Goal: Transaction & Acquisition: Purchase product/service

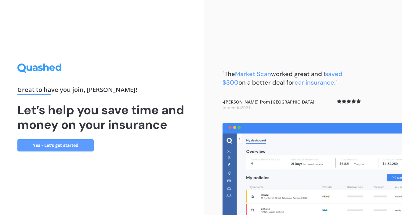
click at [75, 145] on link "Yes - Let’s get started" at bounding box center [55, 145] width 76 height 12
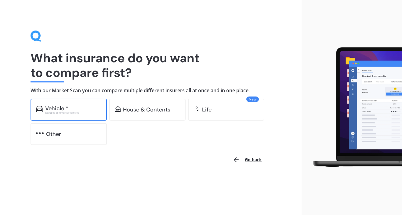
click at [74, 105] on div "Vehicle * Excludes commercial vehicles" at bounding box center [69, 110] width 76 height 22
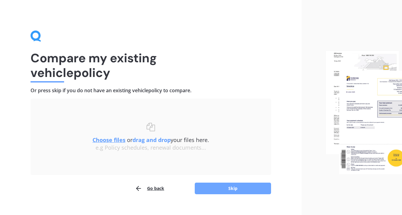
click at [214, 185] on button "Skip" at bounding box center [233, 189] width 76 height 12
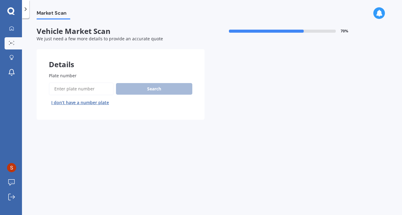
click at [93, 88] on input "Plate number" at bounding box center [81, 88] width 65 height 13
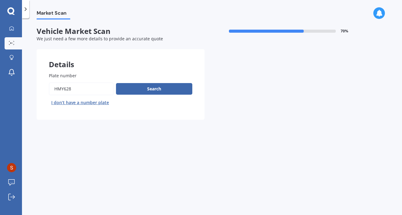
type input "hmy628"
click at [0, 0] on button "Next" at bounding box center [0, 0] width 0 height 0
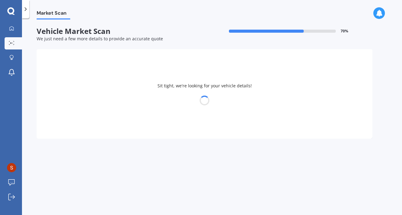
select select "FORD"
select select "FIESTA"
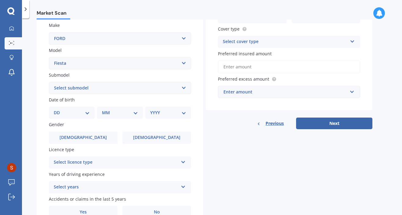
scroll to position [146, 0]
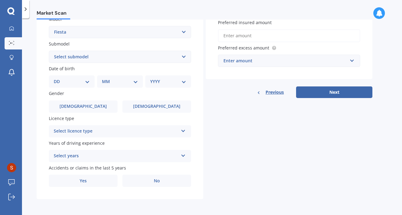
click at [84, 83] on select "DD 01 02 03 04 05 06 07 08 09 10 11 12 13 14 15 16 17 18 19 20 21 22 23 24 25 2…" at bounding box center [72, 81] width 36 height 7
click at [90, 59] on select "Select submodel (All other) 1.0L Ecoboost 1.6 4WD Hatchback Hatchback turbo Spo…" at bounding box center [120, 57] width 142 height 12
select select "1.0L ECOBOOST"
click at [49, 51] on select "Select submodel (All other) 1.0L Ecoboost 1.6 4WD Hatchback Hatchback turbo Spo…" at bounding box center [120, 57] width 142 height 12
click at [75, 78] on select "DD 01 02 03 04 05 06 07 08 09 10 11 12 13 14 15 16 17 18 19 20 21 22 23 24 25 2…" at bounding box center [72, 81] width 36 height 7
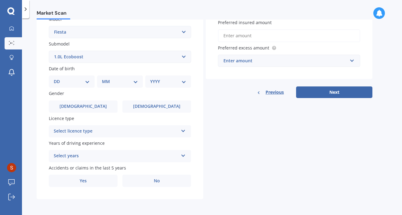
scroll to position [146, 0]
select select "24"
click at [59, 78] on select "DD 01 02 03 04 05 06 07 08 09 10 11 12 13 14 15 16 17 18 19 20 21 22 23 24 25 2…" at bounding box center [72, 81] width 36 height 7
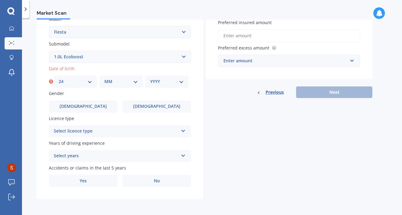
click at [124, 82] on select "MM 01 02 03 04 05 06 07 08 09 10 11 12" at bounding box center [121, 81] width 34 height 7
select select "10"
click at [104, 78] on select "MM 01 02 03 04 05 06 07 08 09 10 11 12" at bounding box center [121, 81] width 34 height 7
click at [170, 83] on select "YYYY 2025 2024 2023 2022 2021 2020 2019 2018 2017 2016 2015 2014 2013 2012 2011…" at bounding box center [167, 81] width 34 height 7
select select "2000"
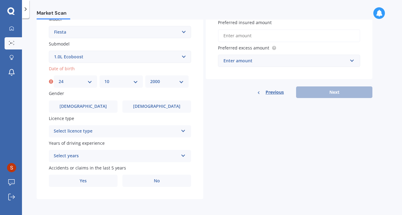
click at [150, 78] on select "YYYY 2025 2024 2023 2022 2021 2020 2019 2018 2017 2016 2015 2014 2013 2012 2011…" at bounding box center [167, 81] width 34 height 7
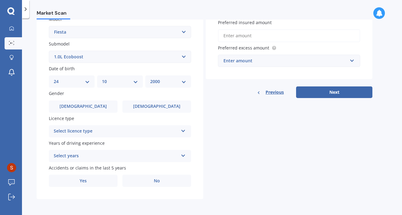
click at [152, 113] on div "Plate number Search I don’t have a number plate Year 2014 Make Select make AC A…" at bounding box center [120, 58] width 167 height 284
click at [153, 109] on label "Female" at bounding box center [157, 107] width 69 height 12
click at [0, 0] on input "Female" at bounding box center [0, 0] width 0 height 0
click at [142, 130] on div "Select licence type" at bounding box center [116, 131] width 125 height 7
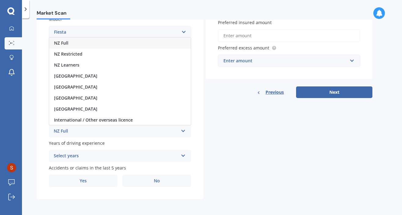
click at [95, 40] on div "NZ Full" at bounding box center [120, 43] width 142 height 11
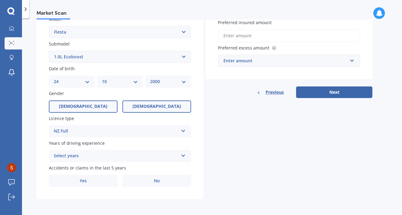
scroll to position [146, 0]
click at [115, 151] on div "Select years 5 or more years 4 years 3 years 2 years 1 year" at bounding box center [120, 156] width 142 height 12
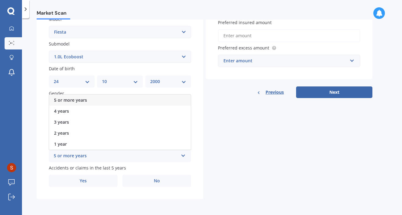
click at [211, 160] on div "Details Plate number Search I don’t have a number plate Year 2014 Make Select m…" at bounding box center [205, 52] width 336 height 295
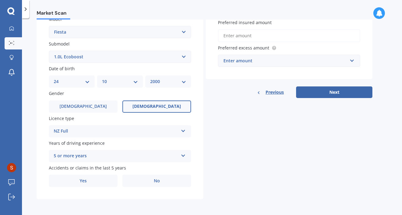
click at [134, 157] on div "5 or more years" at bounding box center [116, 155] width 125 height 7
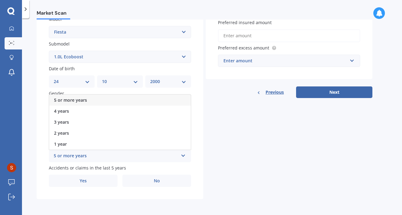
click at [98, 101] on div "5 or more years" at bounding box center [120, 100] width 142 height 11
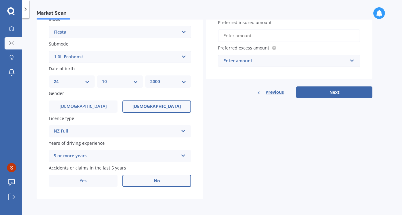
click at [147, 184] on label "No" at bounding box center [157, 181] width 69 height 12
click at [0, 0] on input "No" at bounding box center [0, 0] width 0 height 0
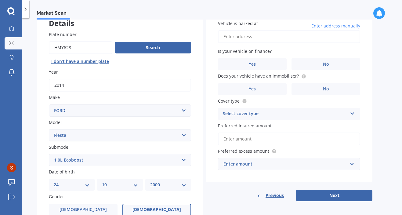
scroll to position [0, 0]
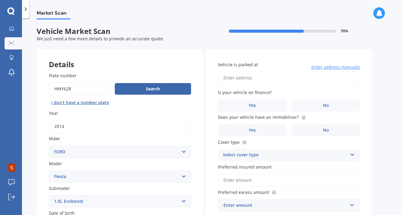
click at [259, 81] on input "Vehicle is parked at" at bounding box center [289, 77] width 142 height 13
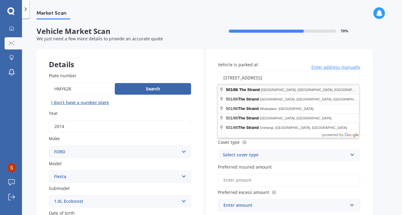
type input "501/86 The Strand, Parnell, Auckland 1010"
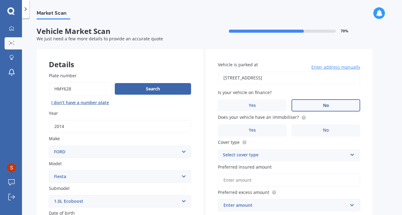
click at [317, 106] on label "No" at bounding box center [326, 105] width 69 height 12
click at [0, 0] on input "No" at bounding box center [0, 0] width 0 height 0
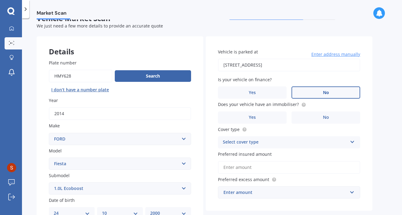
scroll to position [15, 0]
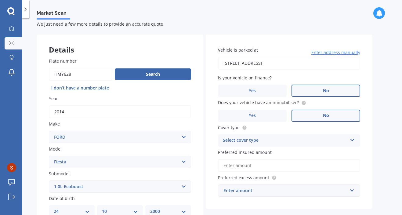
click at [316, 115] on label "No" at bounding box center [326, 116] width 69 height 12
click at [0, 0] on input "No" at bounding box center [0, 0] width 0 height 0
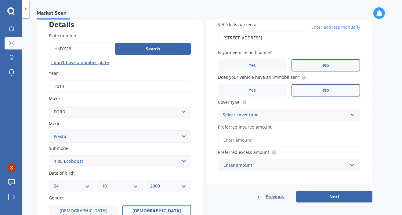
scroll to position [40, 0]
click at [313, 119] on div "Select cover type" at bounding box center [285, 114] width 125 height 7
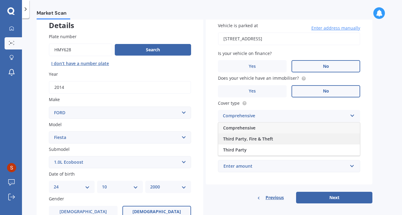
scroll to position [41, 0]
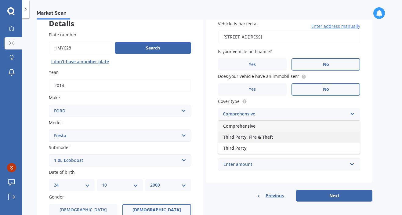
click at [269, 139] on span "Third Party, Fire & Theft" at bounding box center [248, 137] width 50 height 6
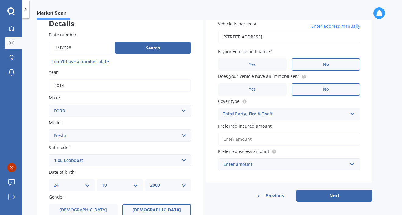
click at [266, 140] on input "Preferred insured amount" at bounding box center [289, 139] width 142 height 13
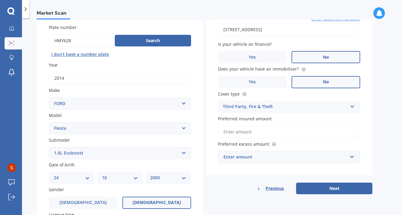
click at [263, 158] on div "Enter amount" at bounding box center [286, 157] width 124 height 7
click at [368, 99] on div "Vehicle is parked at 501/86 The Strand, Parnell, Auckland 1010 Enter address ma…" at bounding box center [289, 88] width 167 height 175
click at [262, 160] on div "$100" at bounding box center [286, 157] width 124 height 7
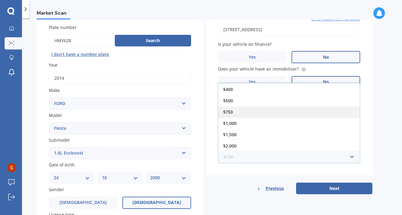
scroll to position [0, 0]
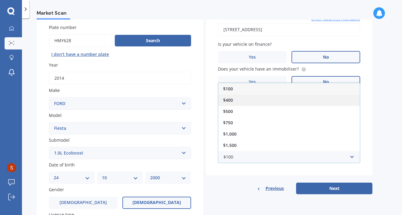
click at [248, 98] on div "$400" at bounding box center [289, 99] width 142 height 11
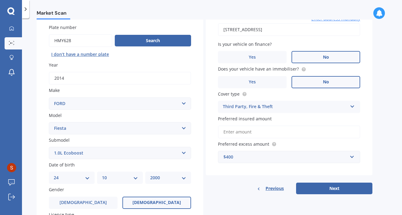
click at [284, 133] on input "Preferred insured amount" at bounding box center [289, 132] width 142 height 13
click at [313, 189] on button "Next" at bounding box center [334, 189] width 76 height 12
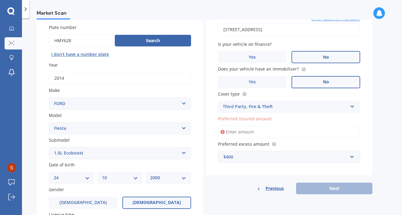
click at [232, 131] on input "Preferred insured amount" at bounding box center [289, 132] width 142 height 13
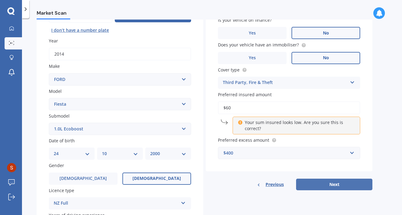
scroll to position [72, 0]
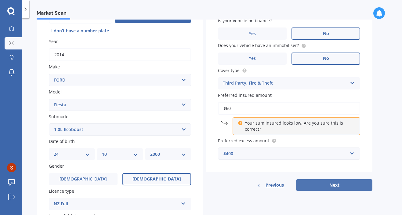
type input "$60"
click at [336, 190] on button "Next" at bounding box center [334, 185] width 76 height 12
select select "24"
select select "10"
select select "2000"
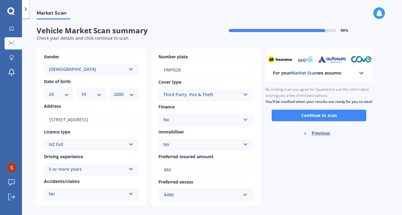
scroll to position [0, 0]
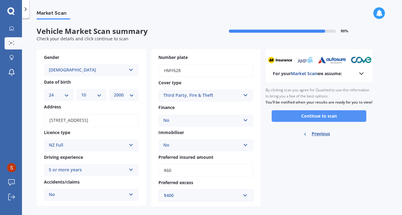
click at [285, 122] on button "Continue to scan" at bounding box center [319, 116] width 95 height 12
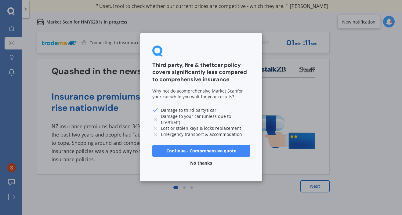
click at [187, 153] on button "Continue - Comprehensive quote" at bounding box center [201, 151] width 98 height 12
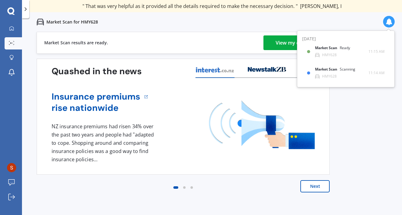
click at [291, 46] on div "View my quotes" at bounding box center [294, 42] width 37 height 15
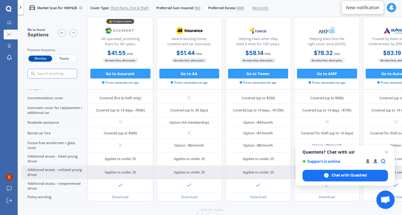
scroll to position [144, 0]
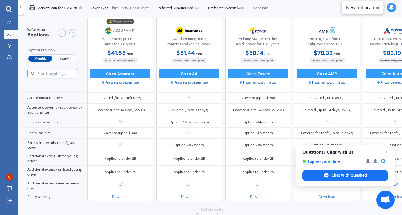
click at [388, 152] on span "Close chat" at bounding box center [387, 152] width 8 height 8
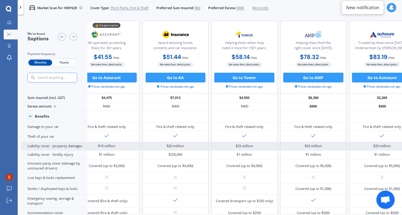
scroll to position [0, 0]
